Goal: Transaction & Acquisition: Purchase product/service

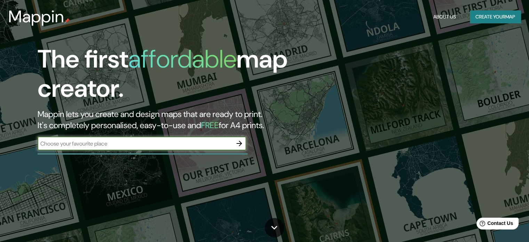
click at [213, 147] on input "text" at bounding box center [135, 143] width 195 height 8
type input "[PERSON_NAME]"
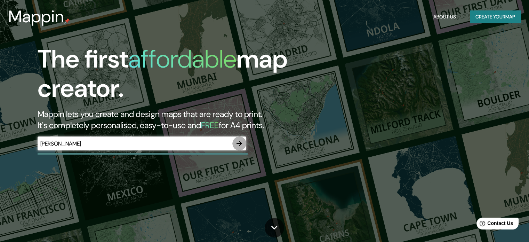
click at [241, 143] on icon "button" at bounding box center [239, 143] width 6 height 6
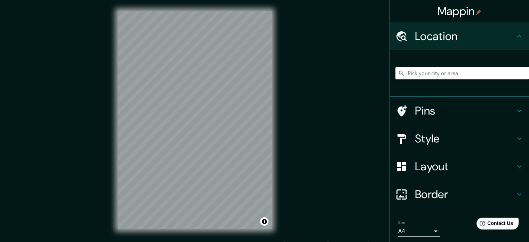
click at [423, 169] on h4 "Layout" at bounding box center [465, 166] width 100 height 14
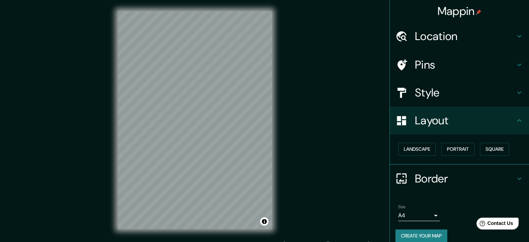
click at [432, 98] on h4 "Style" at bounding box center [465, 93] width 100 height 14
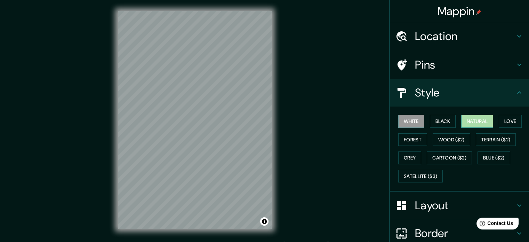
click at [470, 120] on button "Natural" at bounding box center [477, 121] width 32 height 13
click at [409, 140] on button "Forest" at bounding box center [412, 139] width 29 height 13
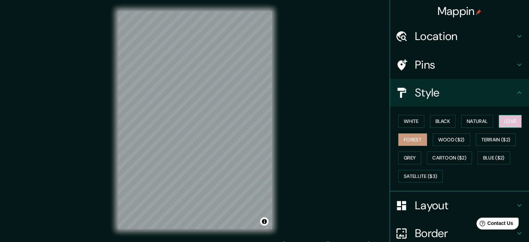
click at [507, 118] on button "Love" at bounding box center [510, 121] width 23 height 13
click at [405, 121] on button "White" at bounding box center [411, 121] width 26 height 13
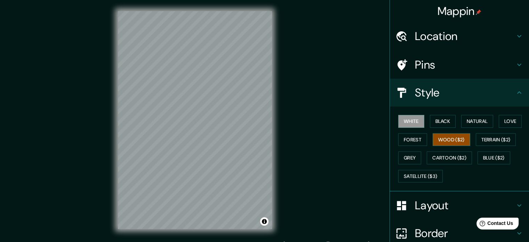
click at [448, 141] on button "Wood ($2)" at bounding box center [451, 139] width 38 height 13
